Goal: Navigation & Orientation: Find specific page/section

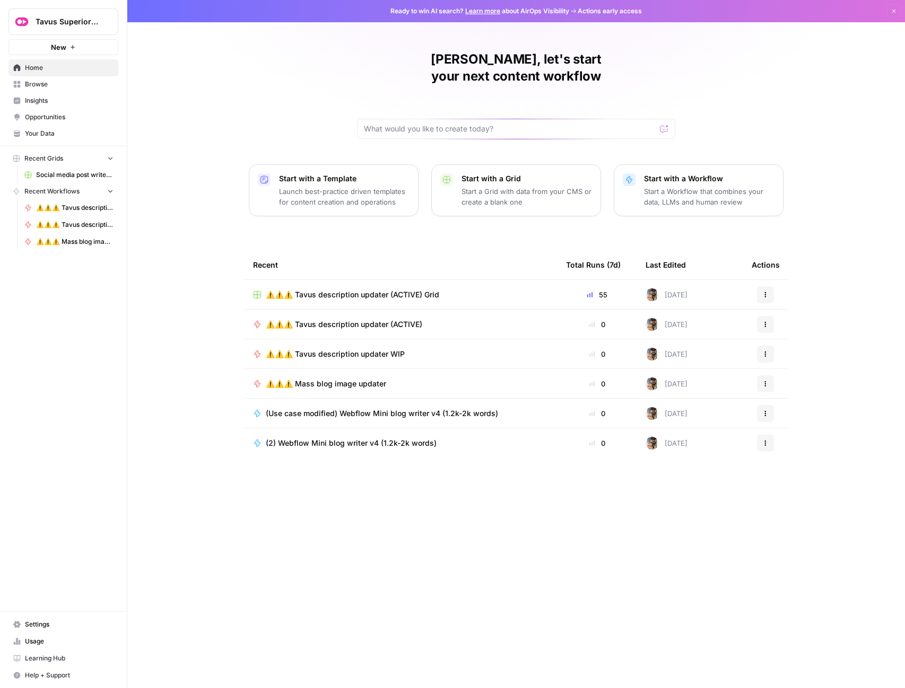
click at [49, 98] on span "Insights" at bounding box center [69, 101] width 89 height 10
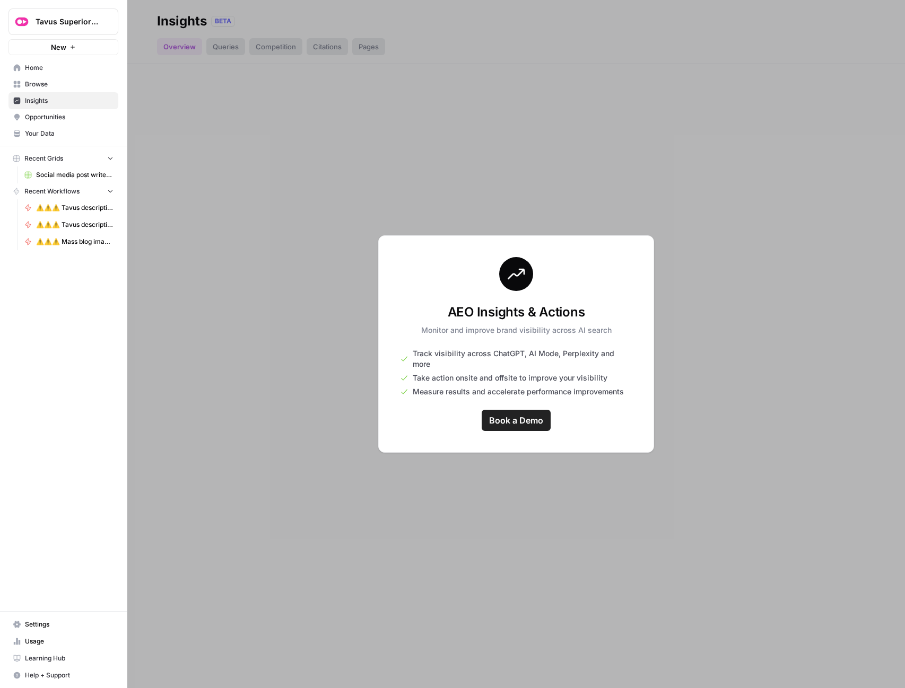
click at [365, 164] on div at bounding box center [516, 344] width 778 height 688
click at [465, 221] on div at bounding box center [516, 344] width 778 height 688
click at [459, 161] on div at bounding box center [516, 344] width 778 height 688
click at [312, 165] on div at bounding box center [516, 344] width 778 height 688
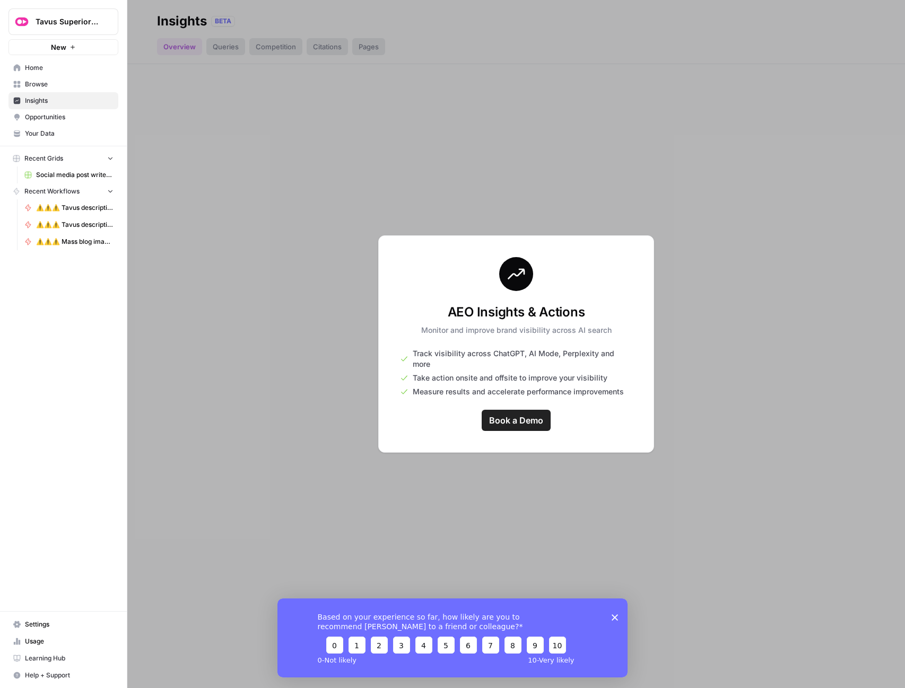
click at [615, 615] on icon "Close survey" at bounding box center [615, 617] width 6 height 6
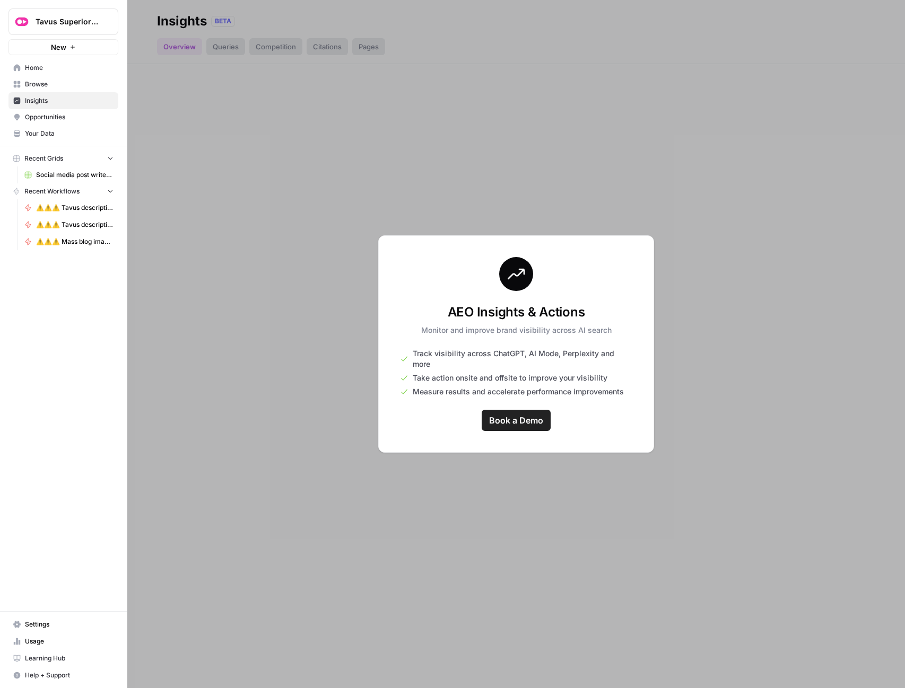
click at [334, 344] on div at bounding box center [516, 344] width 778 height 688
click at [67, 115] on span "Opportunities" at bounding box center [69, 117] width 89 height 10
click at [69, 133] on span "Your Data" at bounding box center [69, 134] width 89 height 10
